Goal: Information Seeking & Learning: Find specific page/section

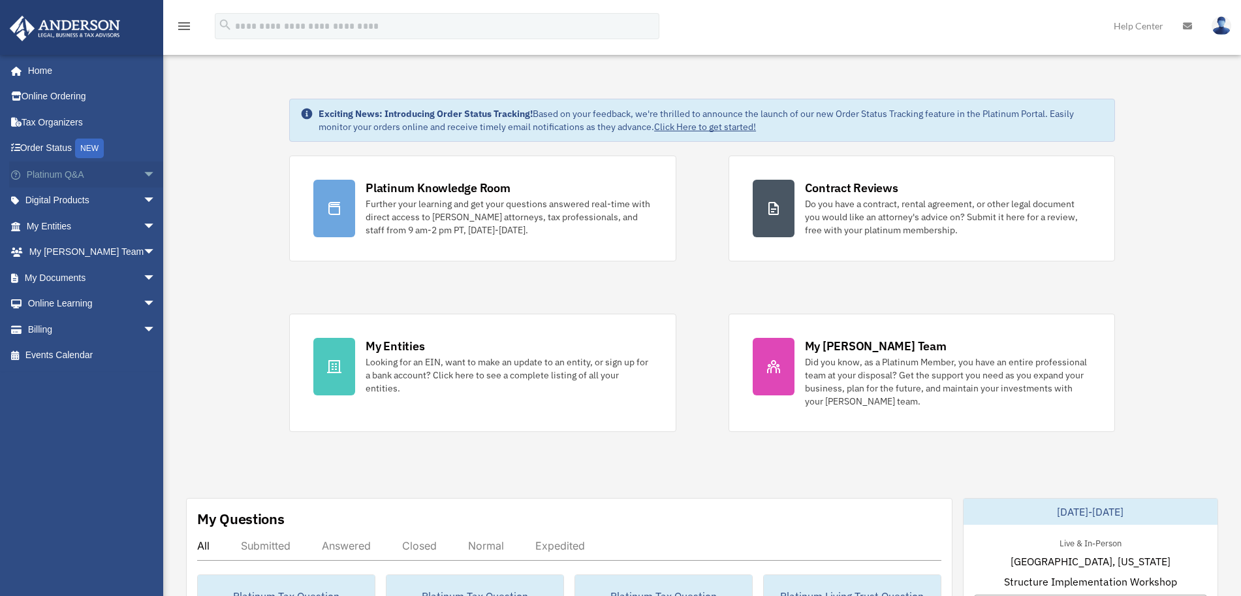
click at [143, 174] on span "arrow_drop_down" at bounding box center [156, 174] width 26 height 27
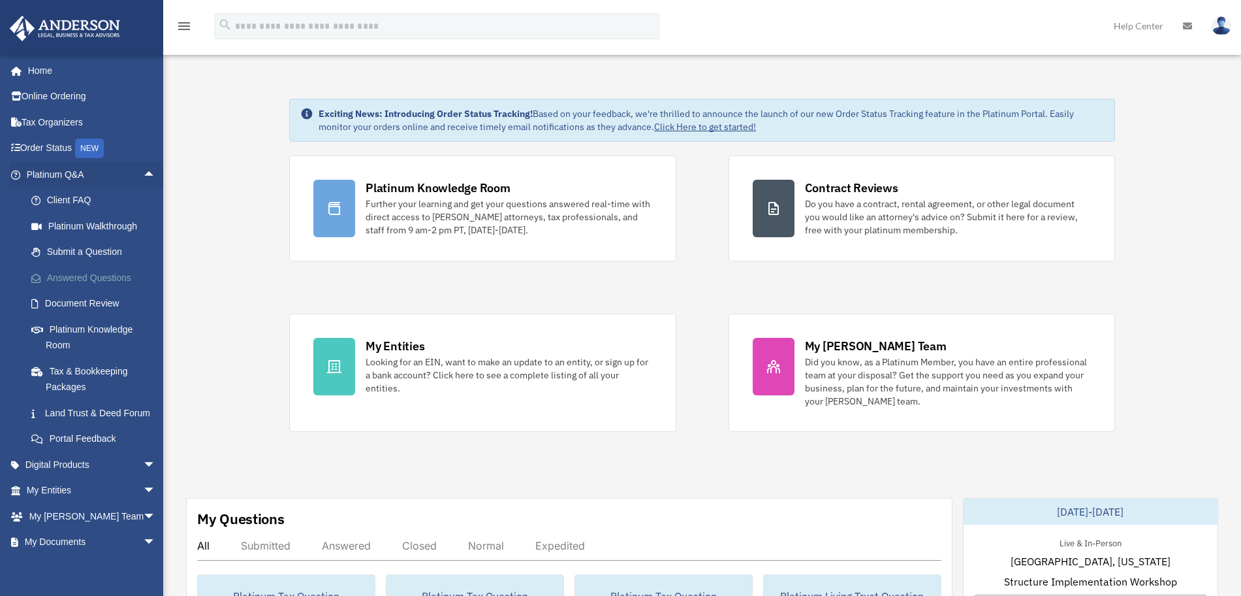
click at [114, 273] on link "Answered Questions" at bounding box center [96, 277] width 157 height 26
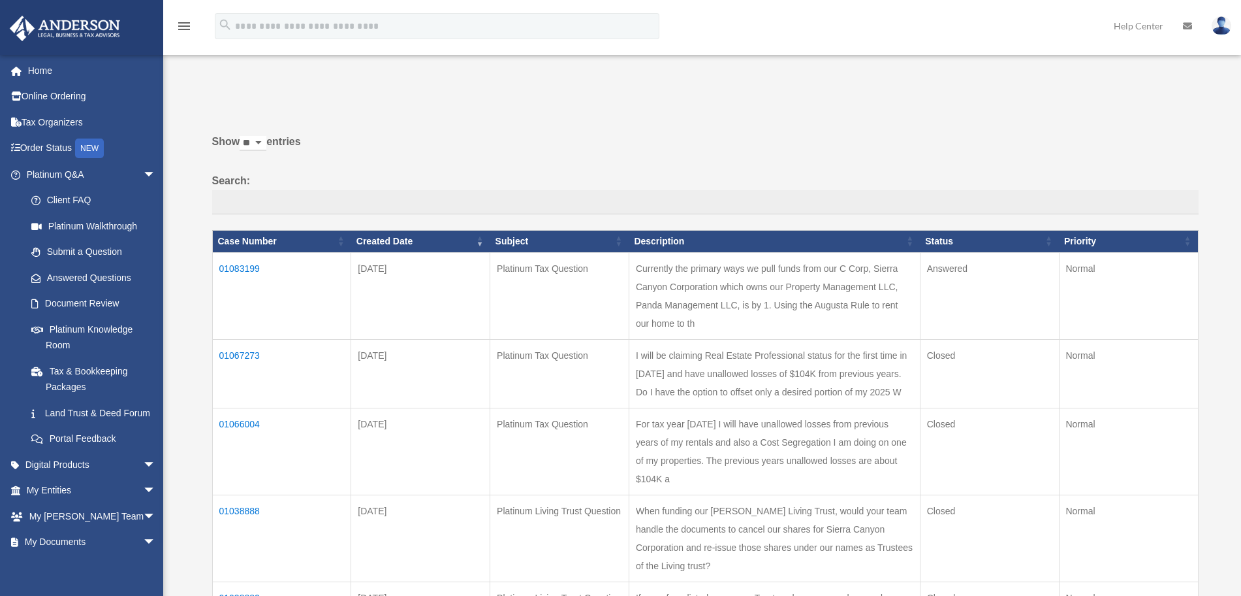
click at [244, 268] on td "01083199" at bounding box center [281, 295] width 139 height 87
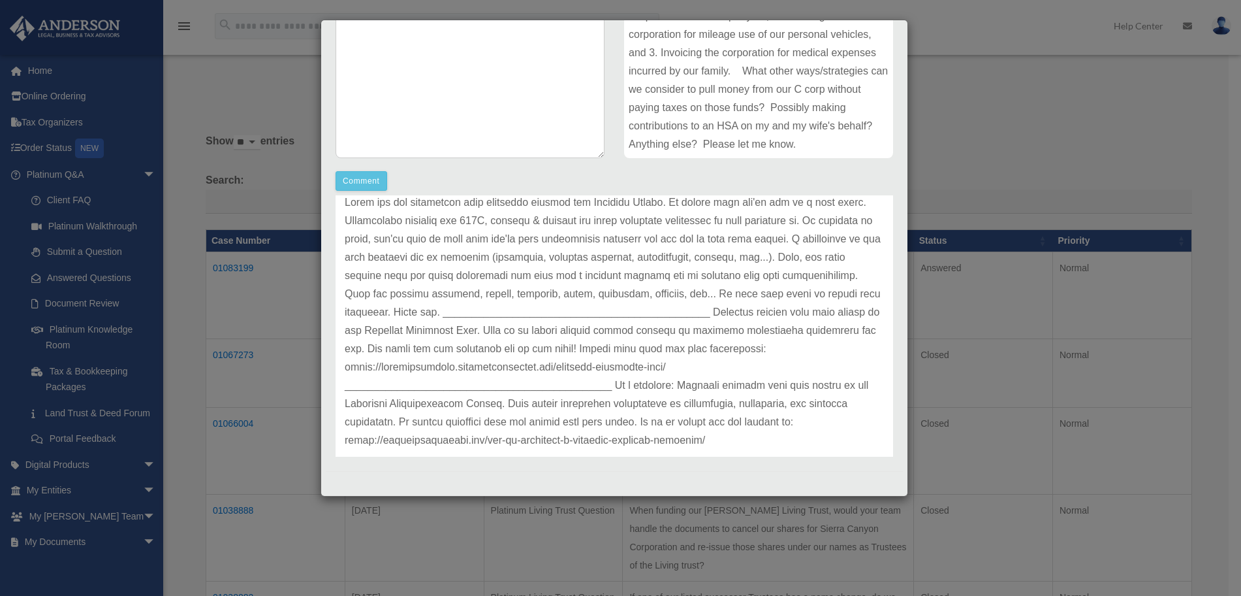
scroll to position [91, 0]
